Goal: Transaction & Acquisition: Purchase product/service

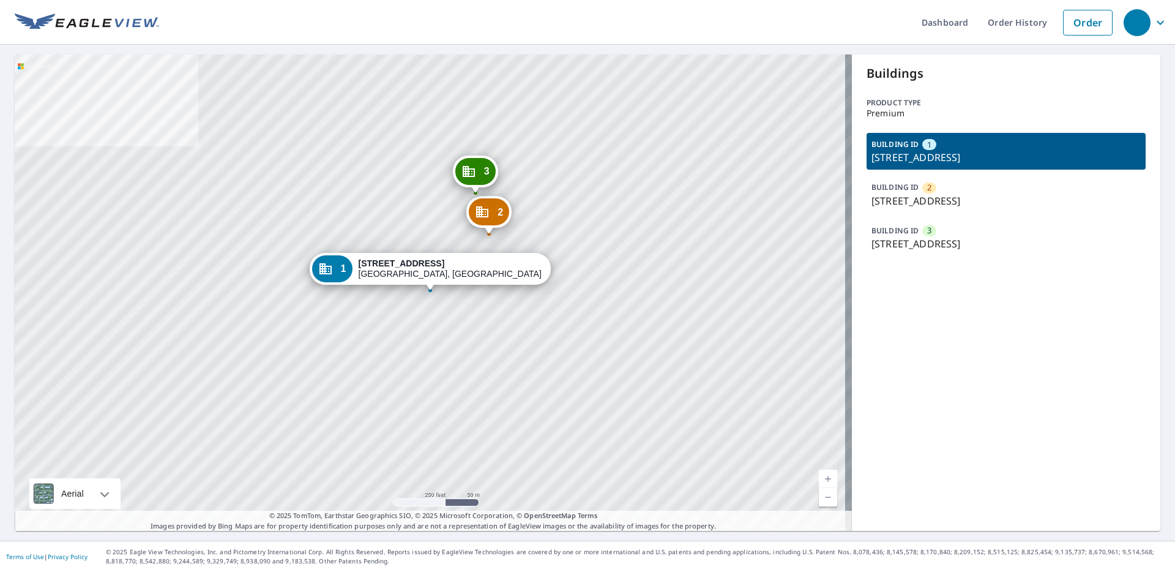
click at [947, 156] on p "190 N Trooper Rd, West Norriton, PA, 19403" at bounding box center [1006, 157] width 269 height 15
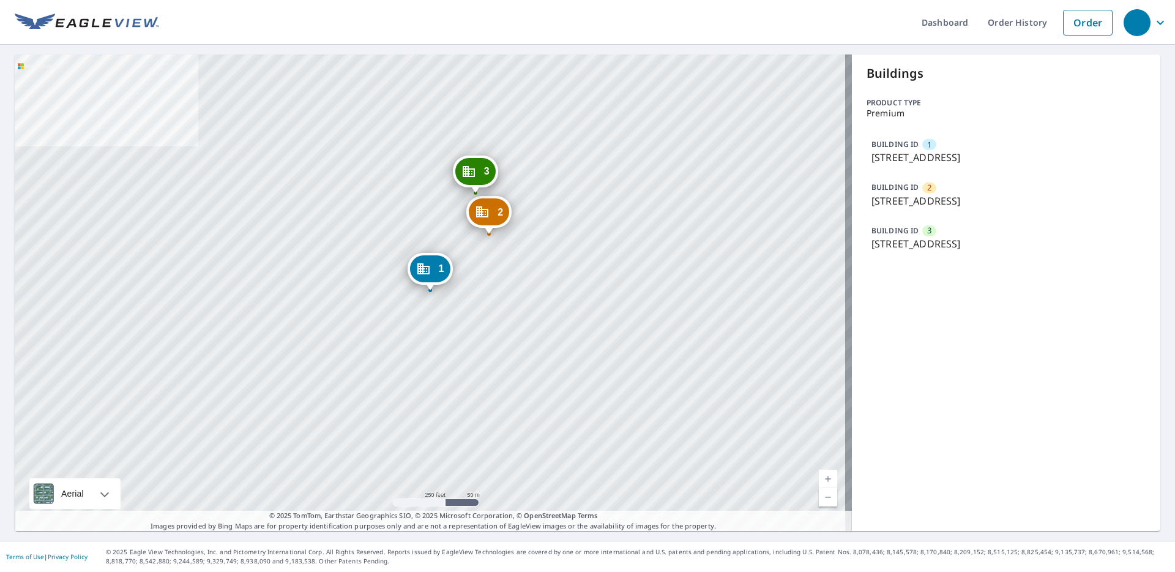
click at [960, 196] on p "196 N Trooper Rd, Eagleville, PA, 19403" at bounding box center [1006, 200] width 269 height 15
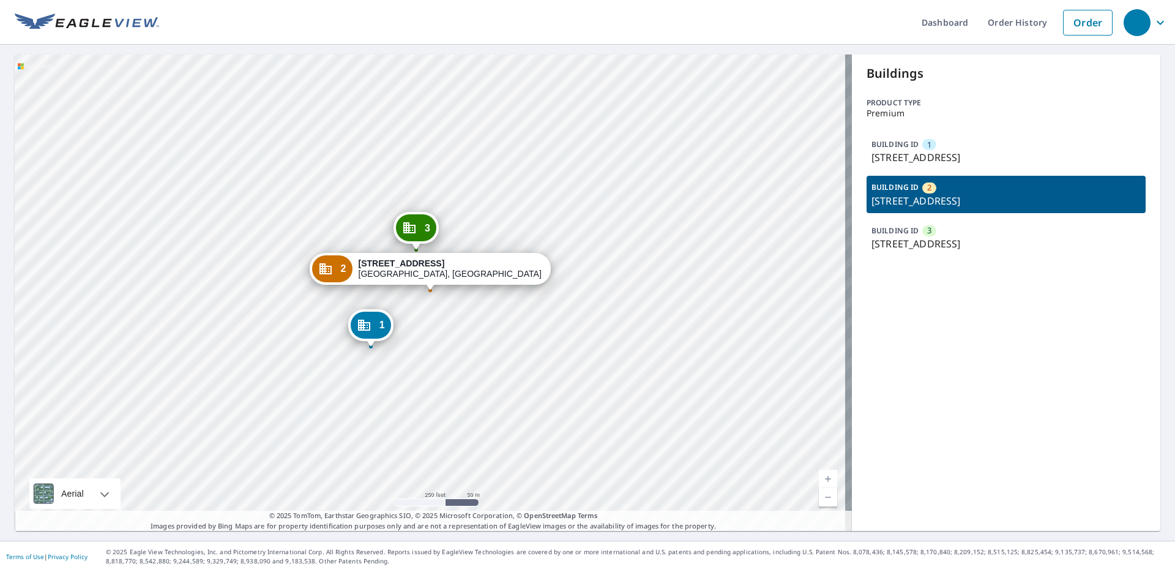
click at [983, 241] on p "196 N Trooper Rd, West Norriton, PA, 19403" at bounding box center [1006, 243] width 269 height 15
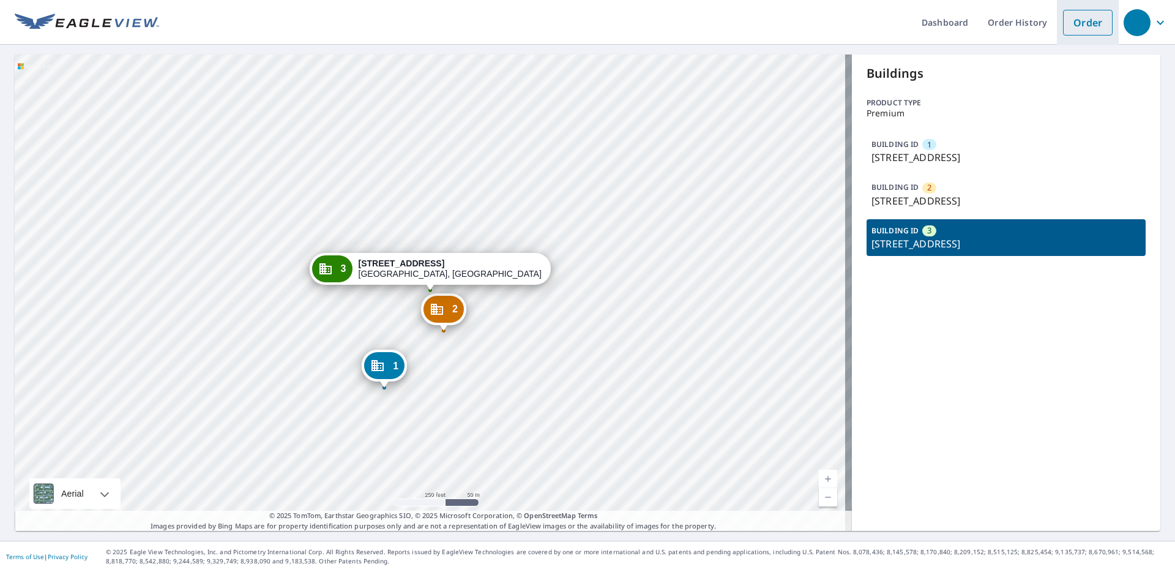
click at [1078, 22] on link "Order" at bounding box center [1088, 23] width 50 height 26
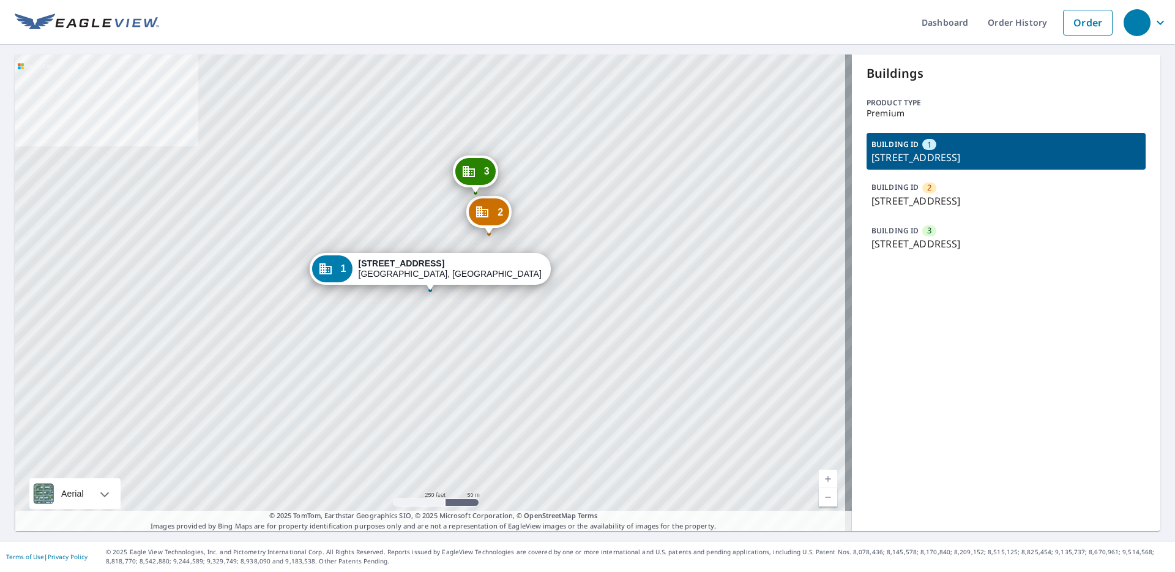
click at [476, 166] on icon "Dropped pin, building 3, Commercial property, 196 N Trooper Rd West Norriton, P…" at bounding box center [469, 171] width 15 height 15
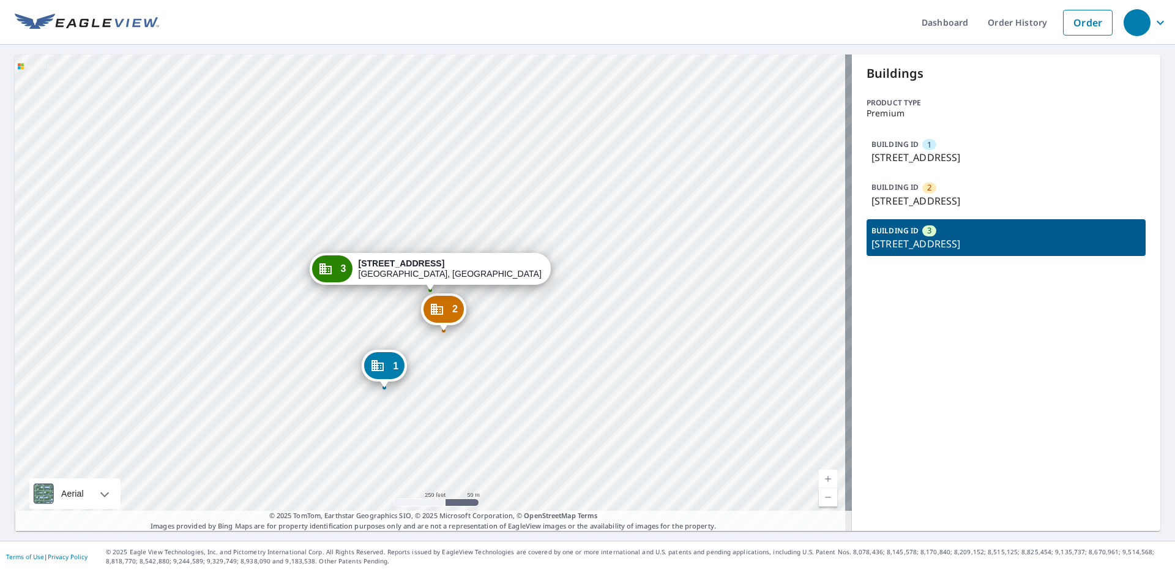
click at [441, 315] on icon "Dropped pin, building 2, Commercial property, 196 N Trooper Rd Eagleville, PA 1…" at bounding box center [437, 309] width 15 height 15
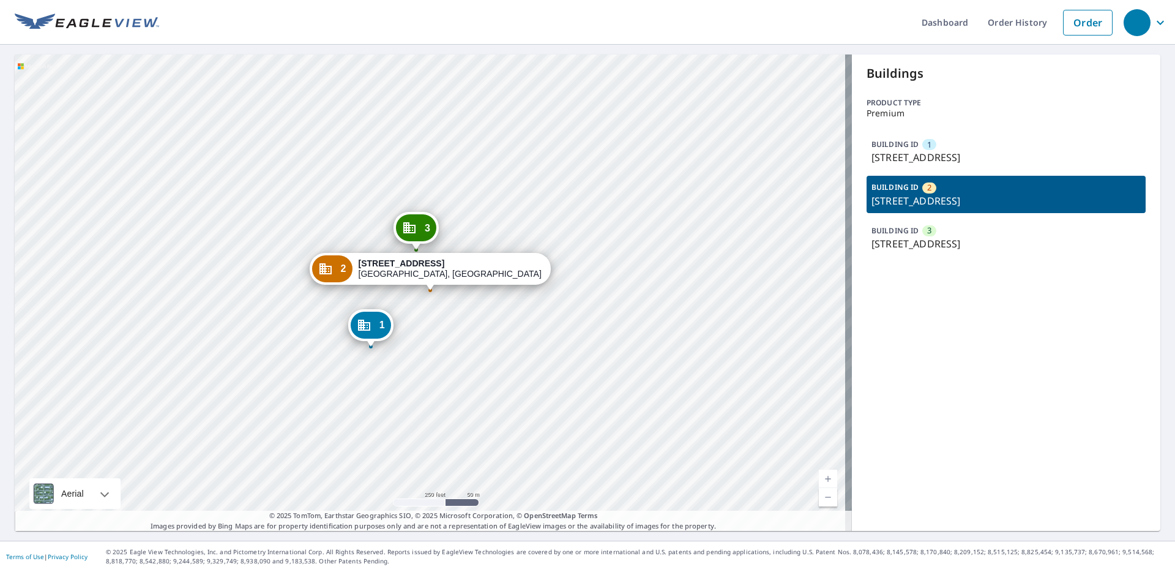
click at [372, 326] on div "1" at bounding box center [371, 325] width 40 height 27
